Goal: Information Seeking & Learning: Learn about a topic

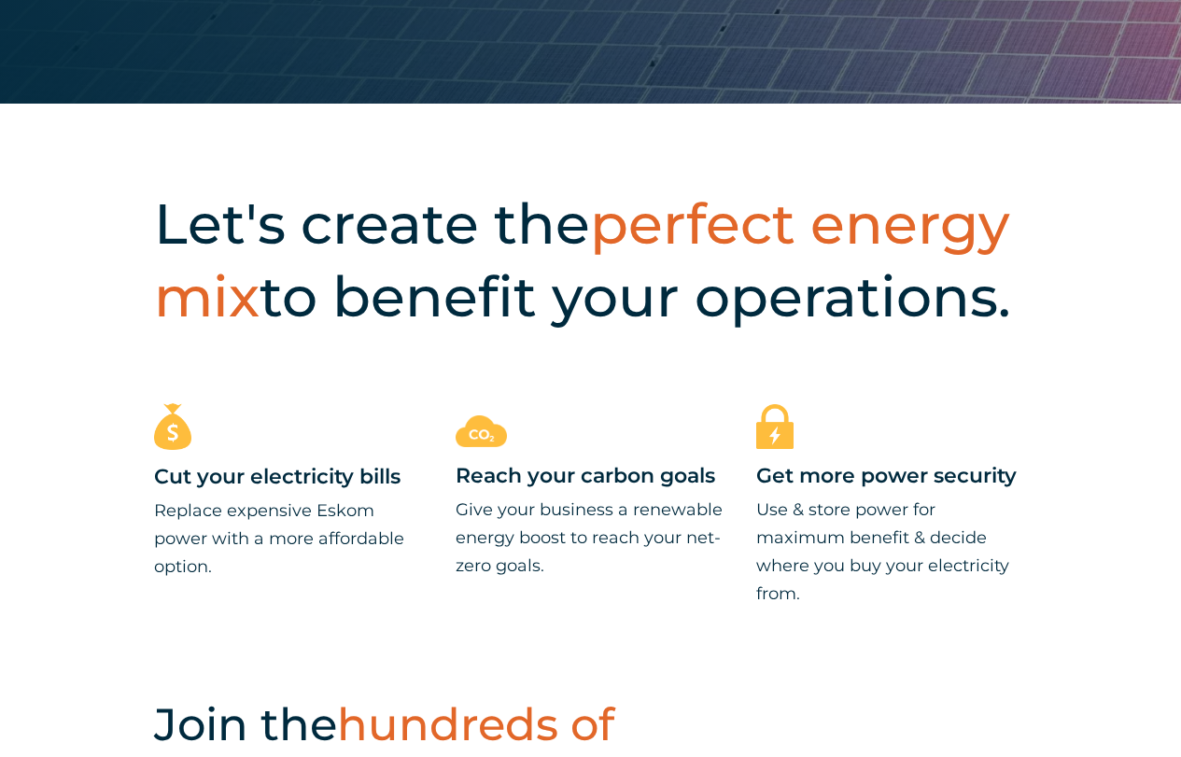
scroll to position [933, 0]
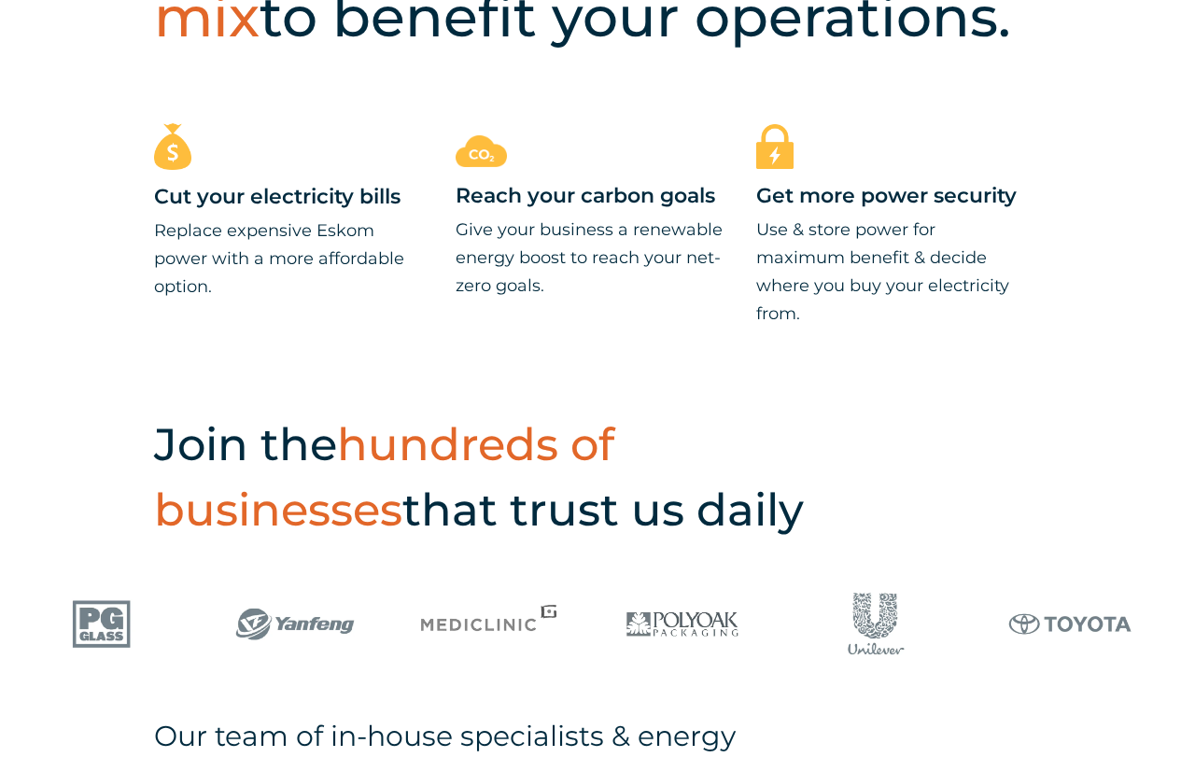
click at [579, 375] on div "Cut your electricity bills Replace expensive Eskom power with a more affordable…" at bounding box center [590, 262] width 1181 height 279
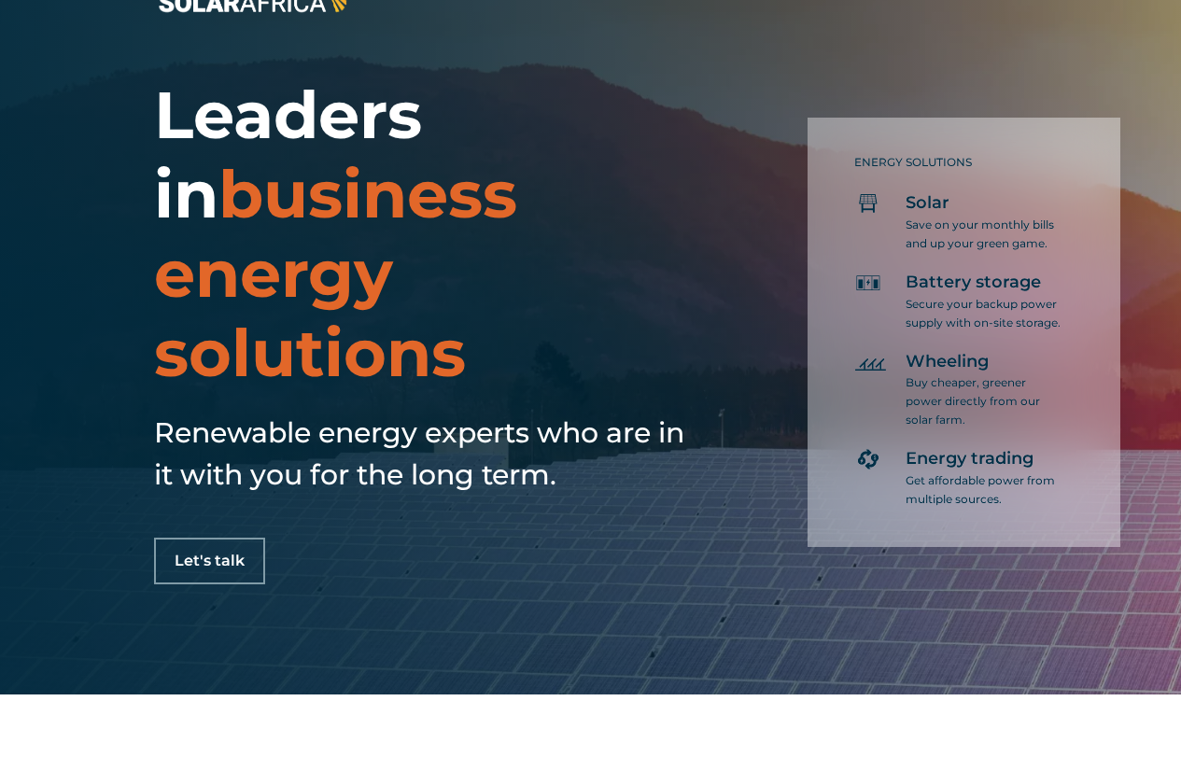
scroll to position [0, 0]
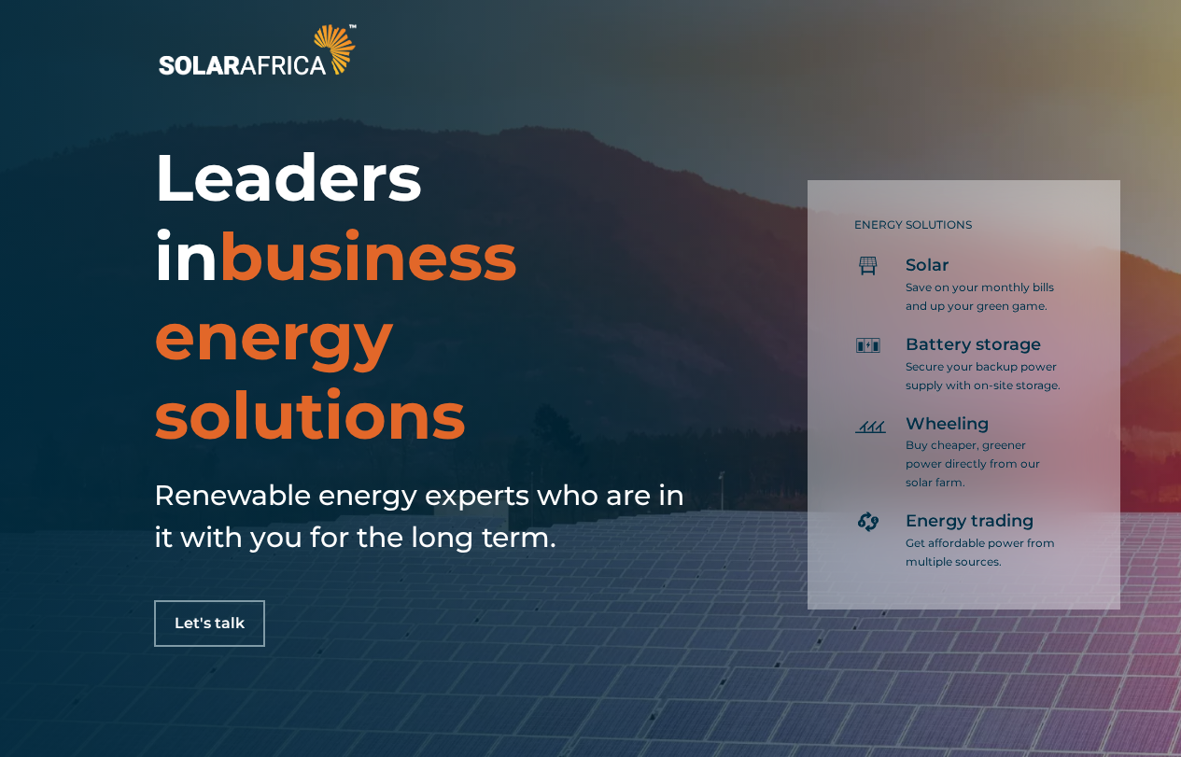
click at [255, 62] on img at bounding box center [257, 50] width 206 height 62
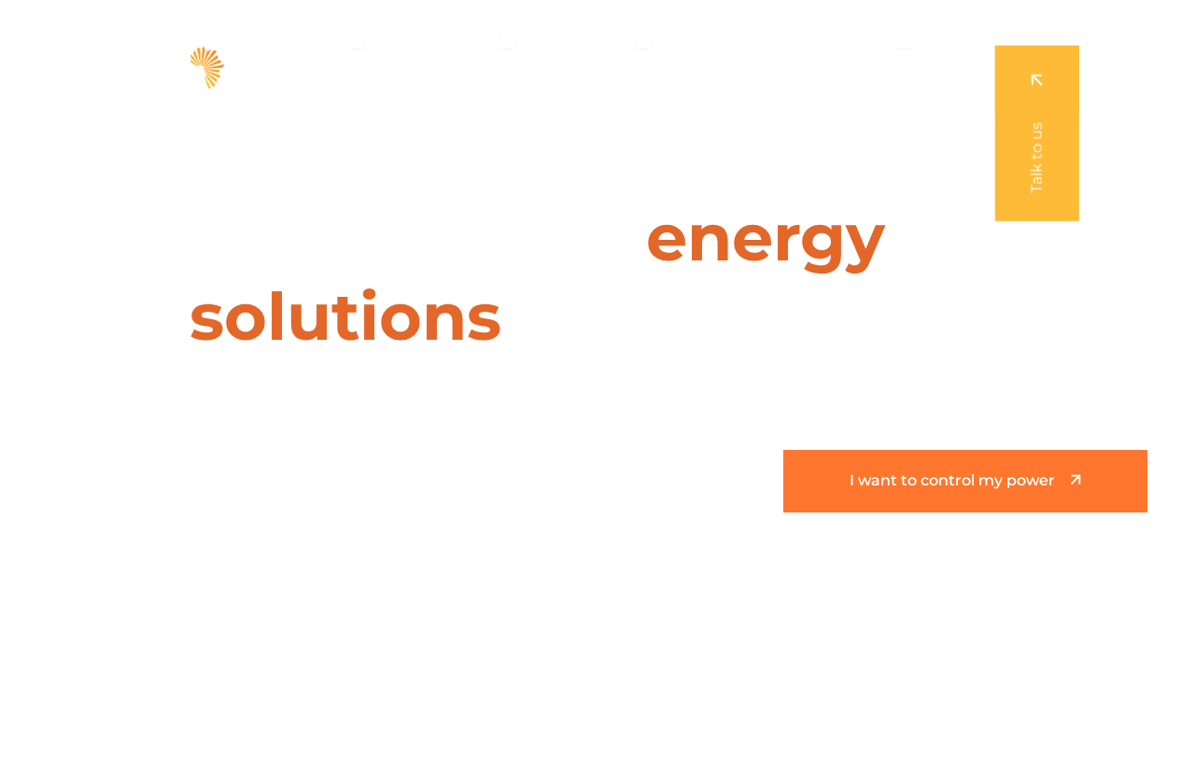
click at [973, 487] on span "I want to control my power" at bounding box center [951, 481] width 205 height 16
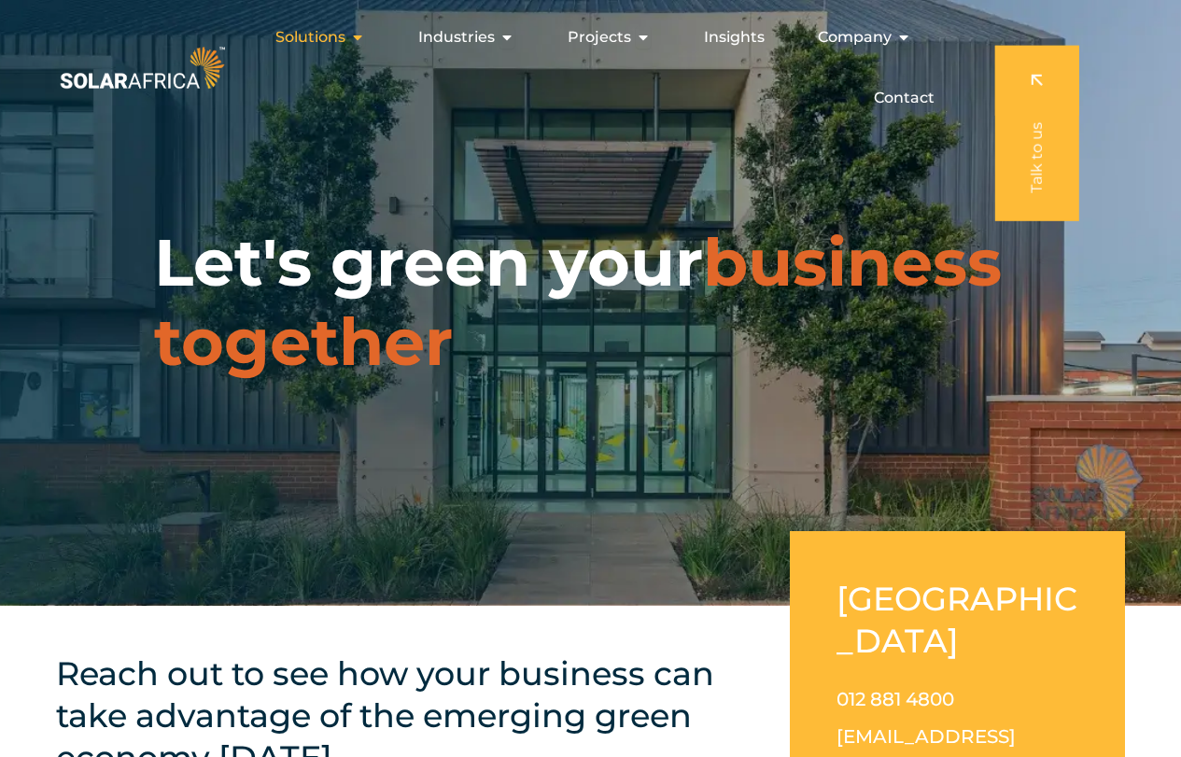
click at [358, 35] on icon "Menu" at bounding box center [357, 37] width 15 height 15
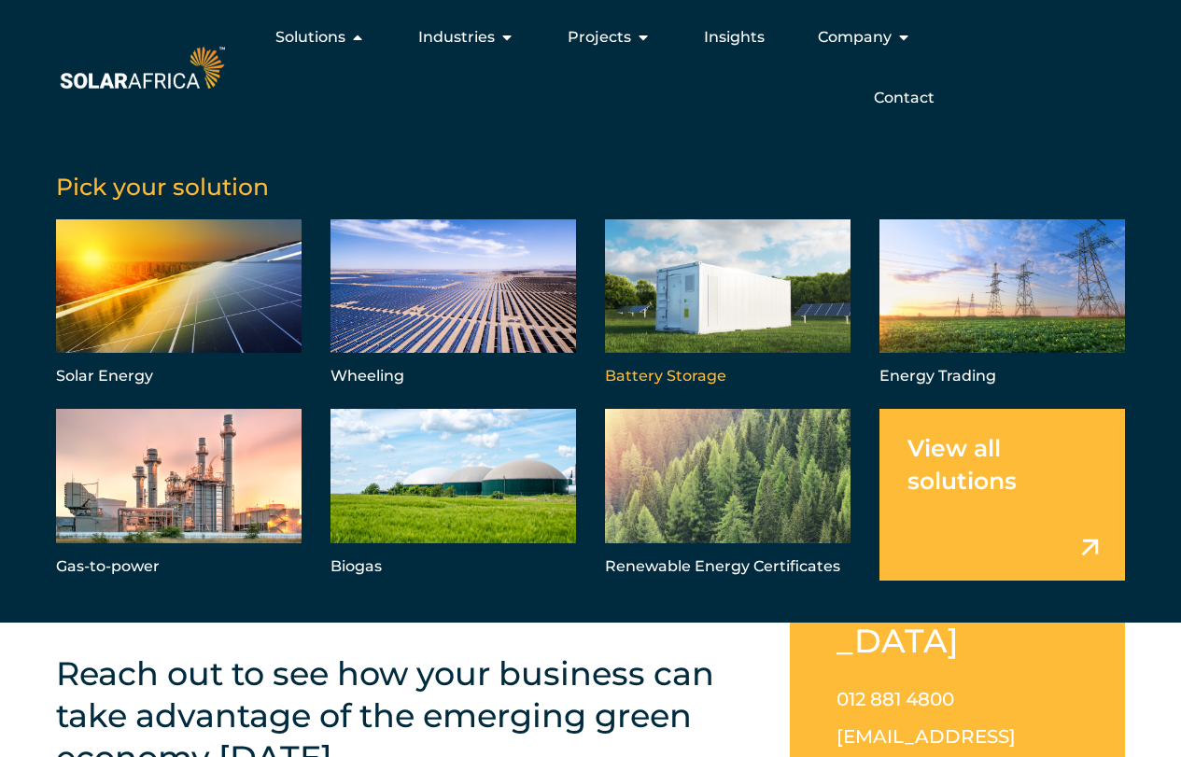
click at [737, 301] on link "Menu" at bounding box center [727, 304] width 245 height 171
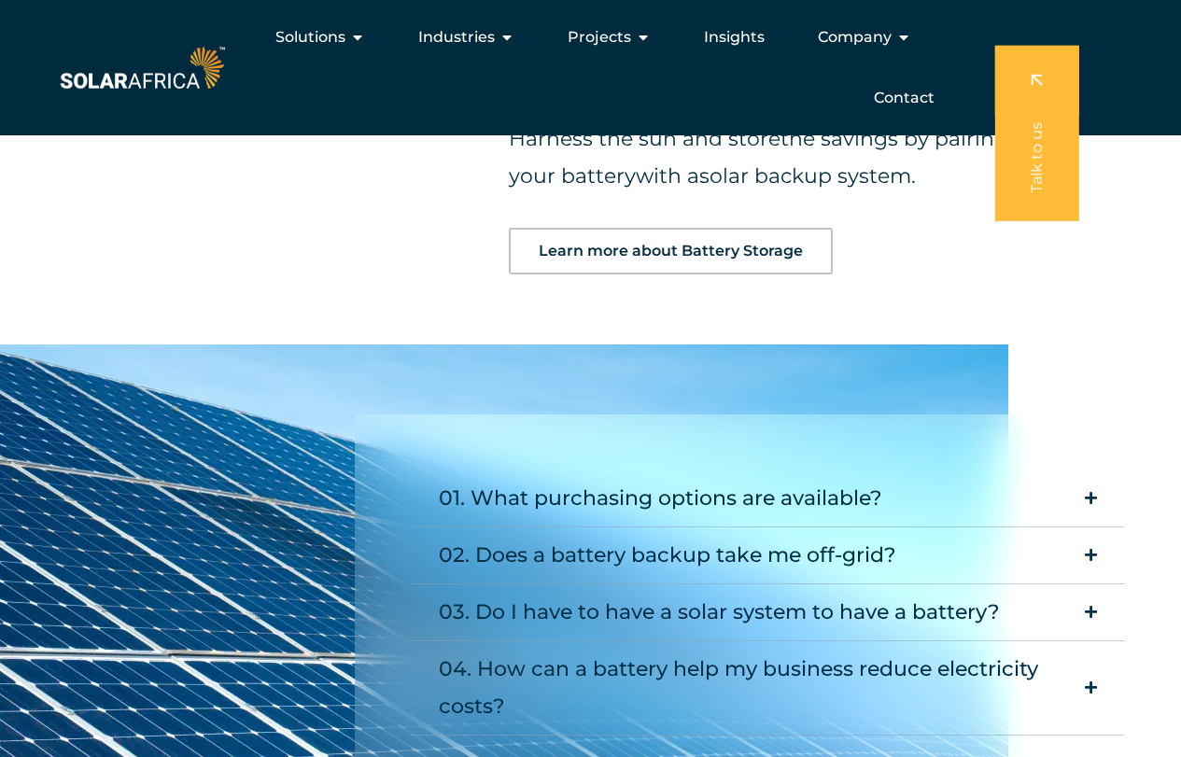
scroll to position [2077, 0]
